Goal: Task Accomplishment & Management: Use online tool/utility

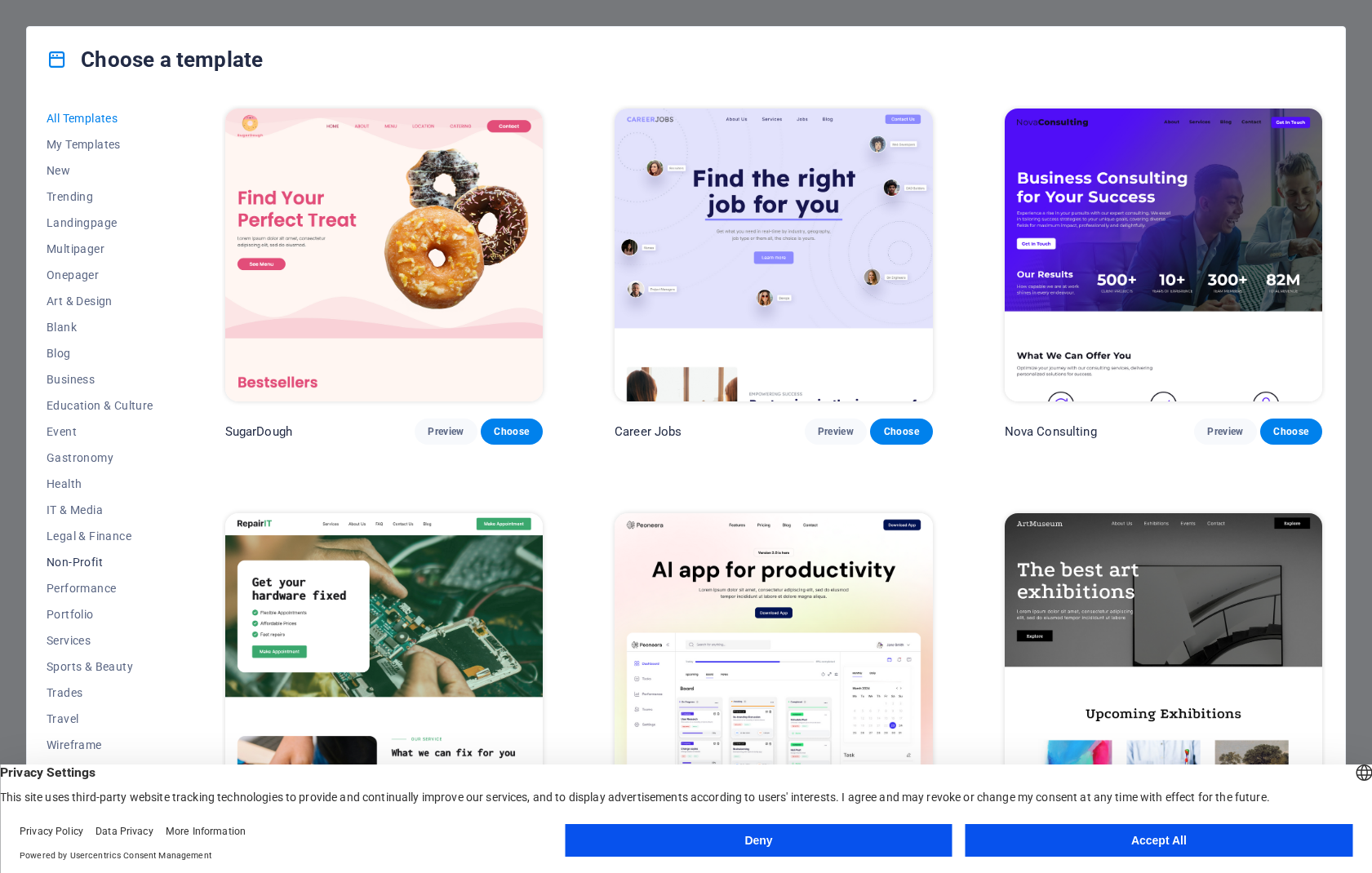
click at [94, 566] on span "Non-Profit" at bounding box center [100, 562] width 107 height 13
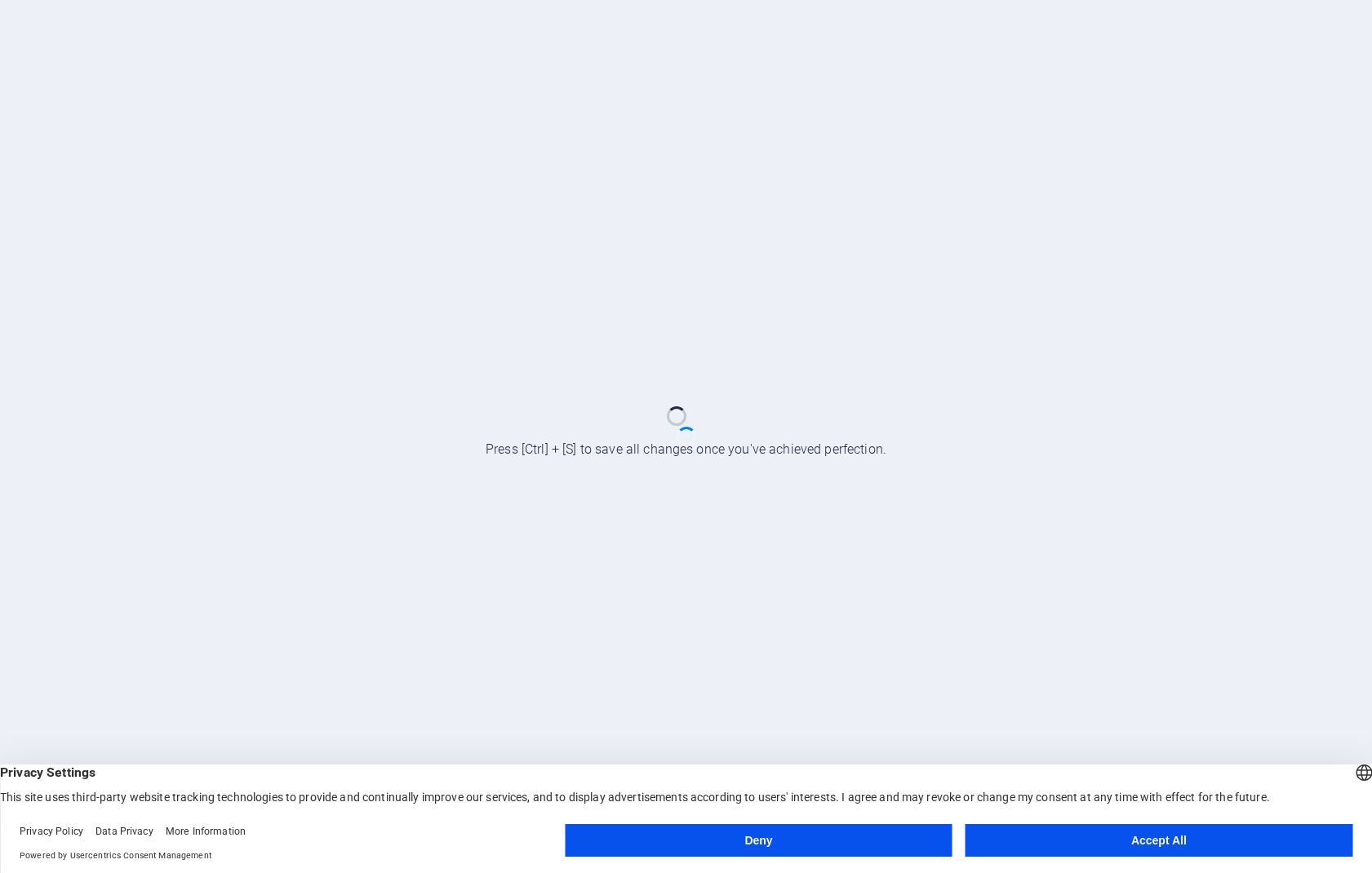
click at [1173, 840] on button "Accept All" at bounding box center [1159, 840] width 387 height 33
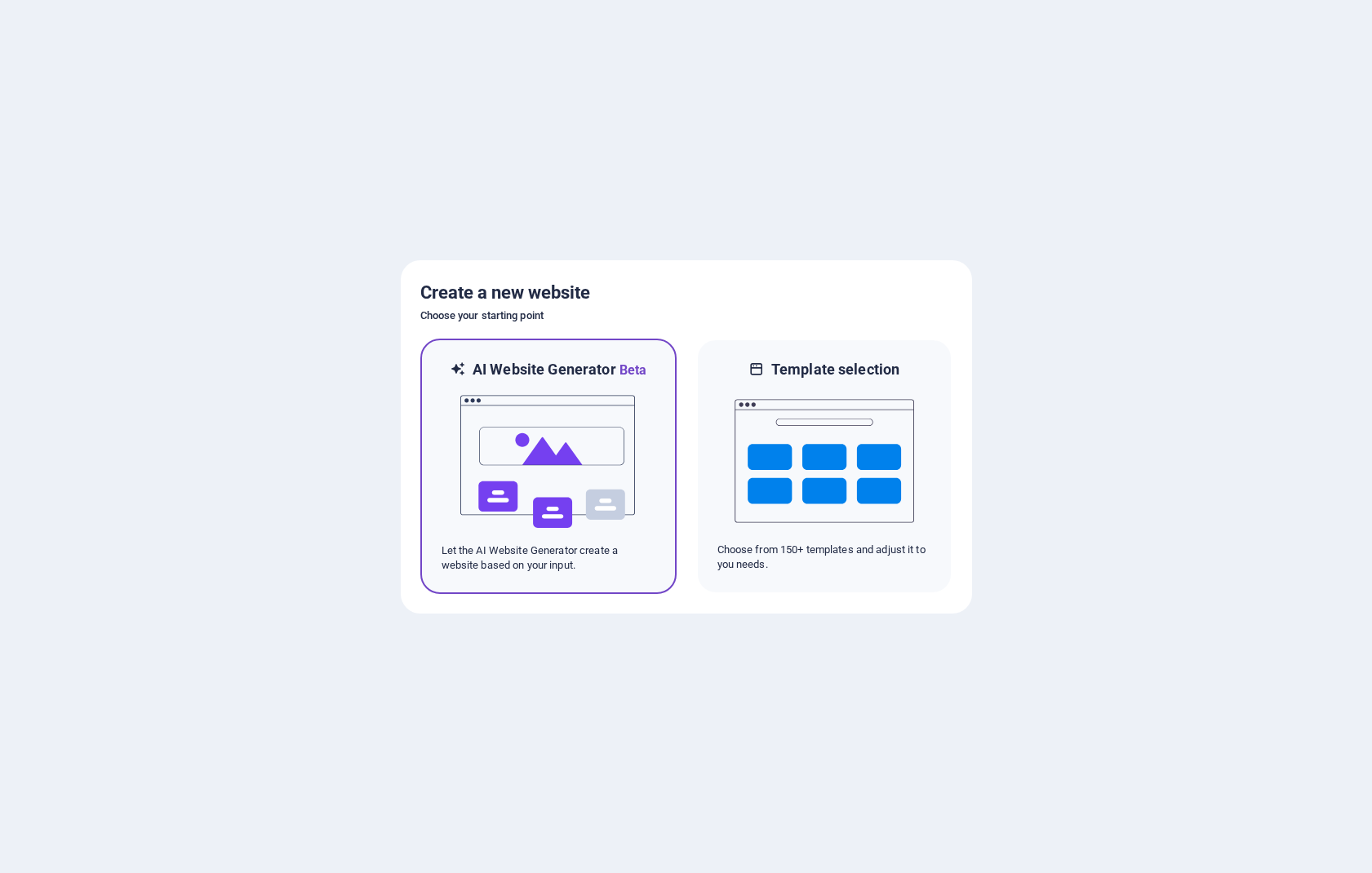
click at [563, 473] on img at bounding box center [549, 462] width 179 height 164
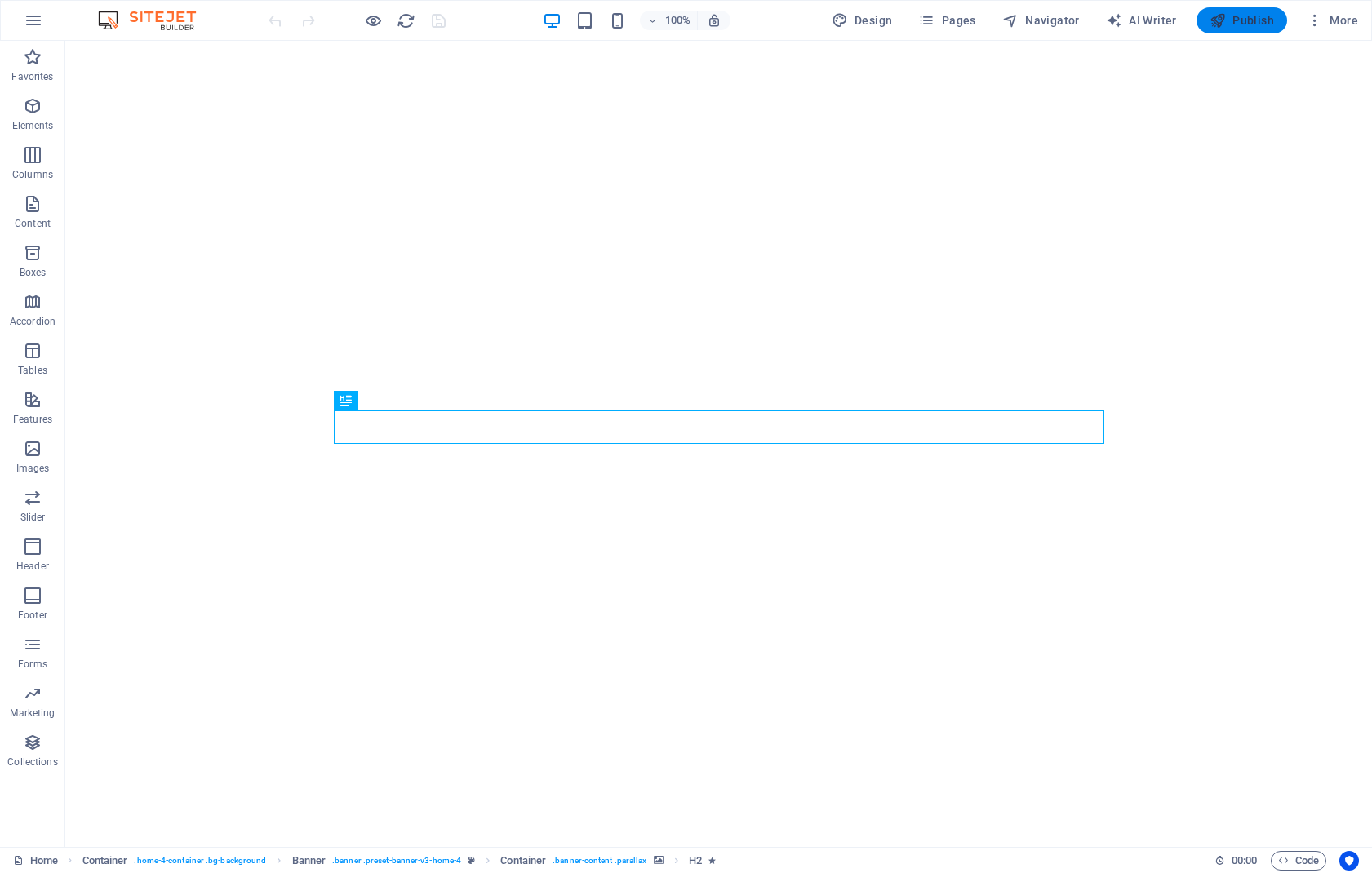
click at [1245, 24] on span "Publish" at bounding box center [1241, 20] width 64 height 17
